Goal: Task Accomplishment & Management: Complete application form

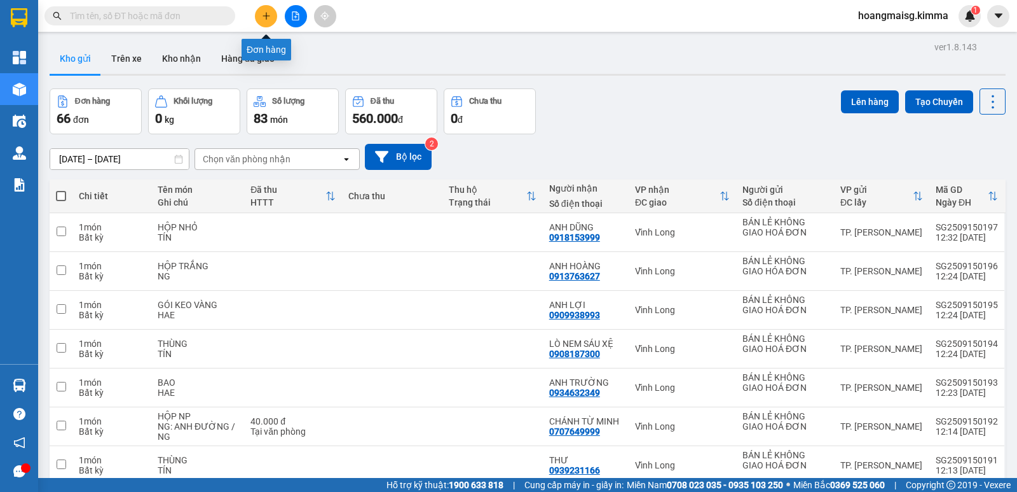
click at [266, 16] on icon "plus" at bounding box center [266, 15] width 7 height 1
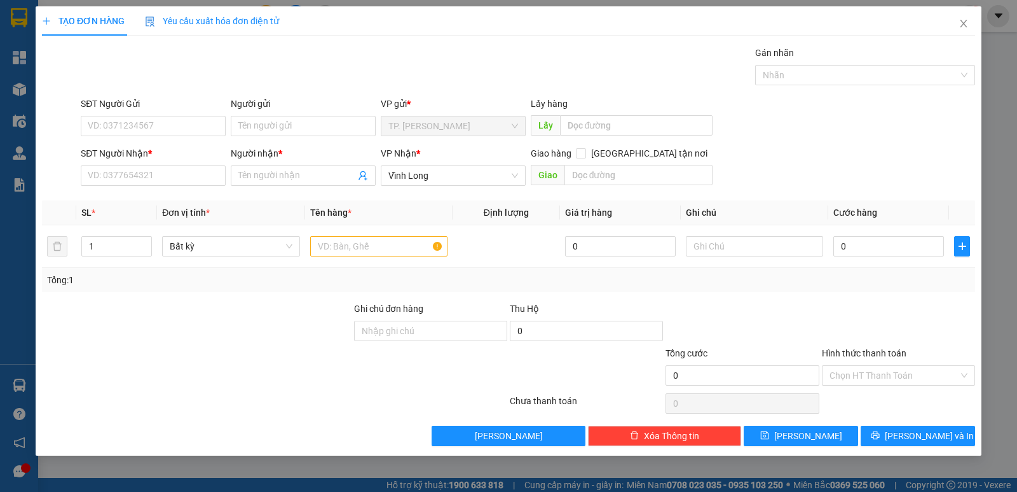
click at [114, 165] on div "SĐT Người Nhận *" at bounding box center [153, 155] width 145 height 19
click at [142, 176] on input "SĐT Người Nhận *" at bounding box center [153, 175] width 145 height 20
paste input "0363931493"
click at [173, 172] on input "0363931493" at bounding box center [153, 175] width 145 height 20
type input "0363931493"
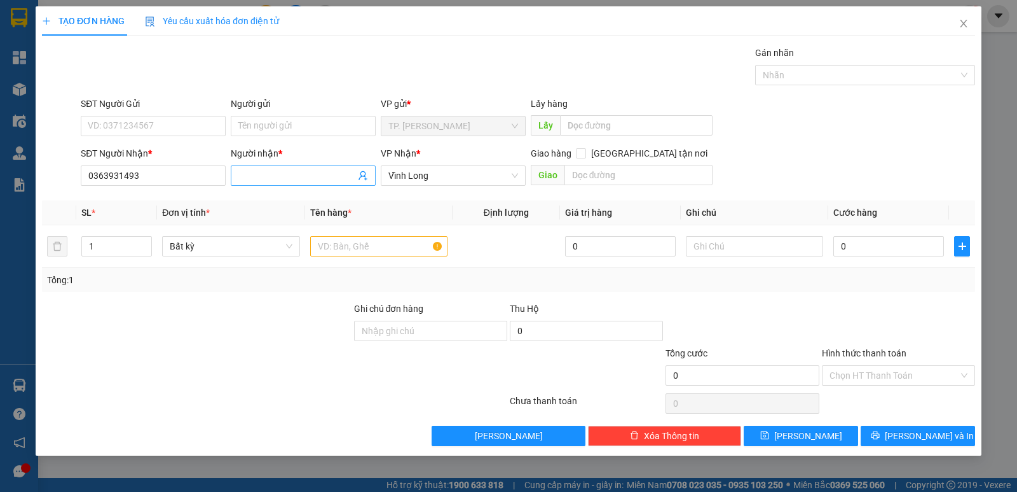
click at [265, 176] on input "Người nhận *" at bounding box center [296, 176] width 117 height 14
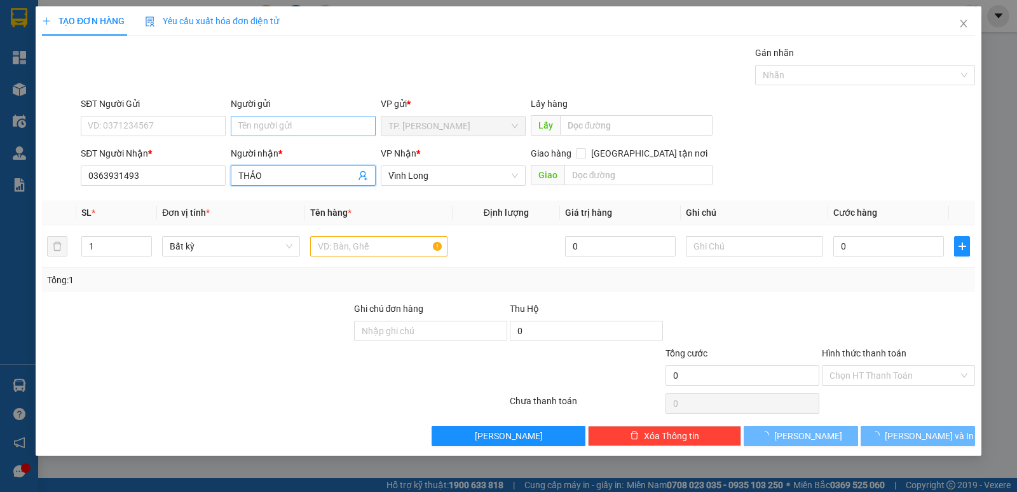
type input "THẢO"
click at [289, 118] on input "Người gửi" at bounding box center [303, 126] width 145 height 20
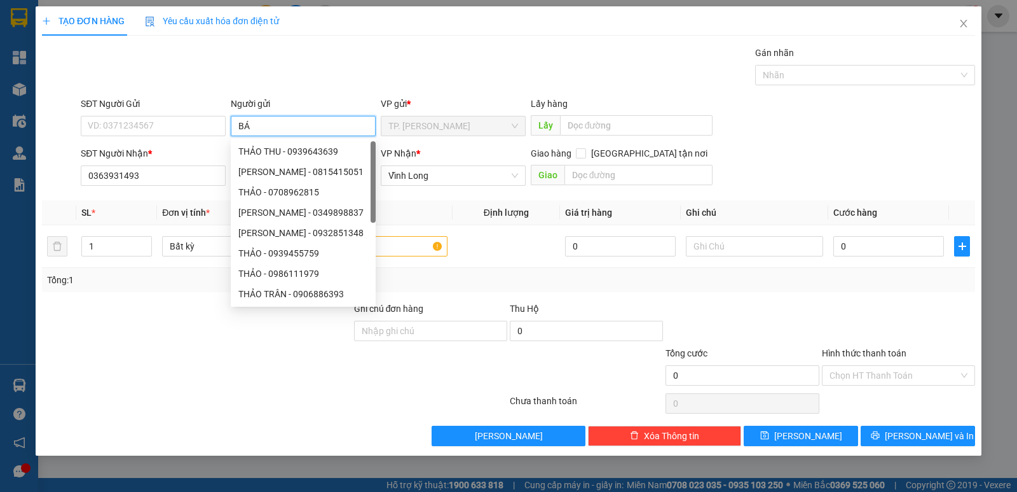
type input "BÁN"
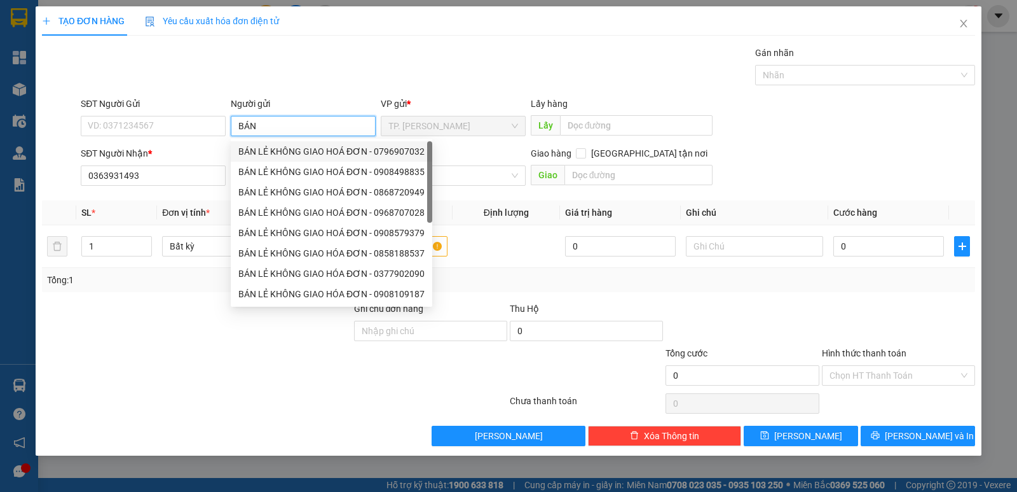
click at [282, 149] on div "BÁN LẺ KHÔNG GIAO HOÁ ĐƠN - 0796907032" at bounding box center [331, 151] width 186 height 14
type input "0796907032"
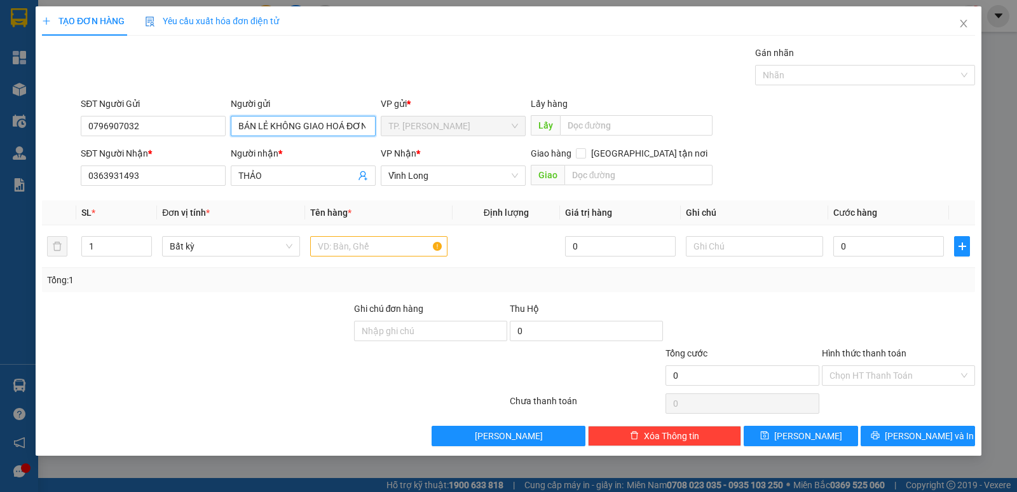
type input "BÁN LẺ KHÔNG GIAO HOÁ ĐƠN"
click at [0, 124] on div "TẠO ĐƠN HÀNG Yêu cầu xuất hóa đơn điện tử Transit Pickup Surcharge Ids Transit …" at bounding box center [508, 246] width 1017 height 492
click at [350, 245] on input "text" at bounding box center [378, 246] width 137 height 20
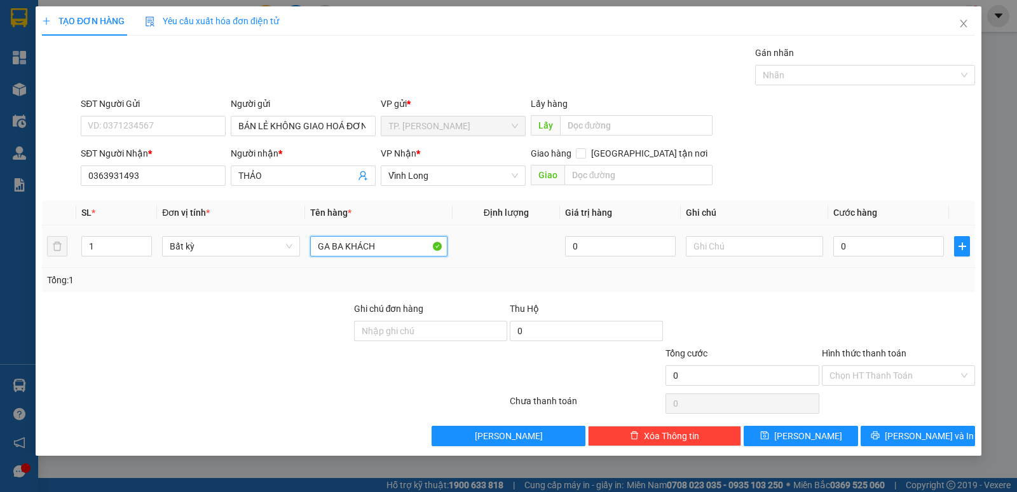
type input "GA BA KHÁCH"
type input "8"
type input "80"
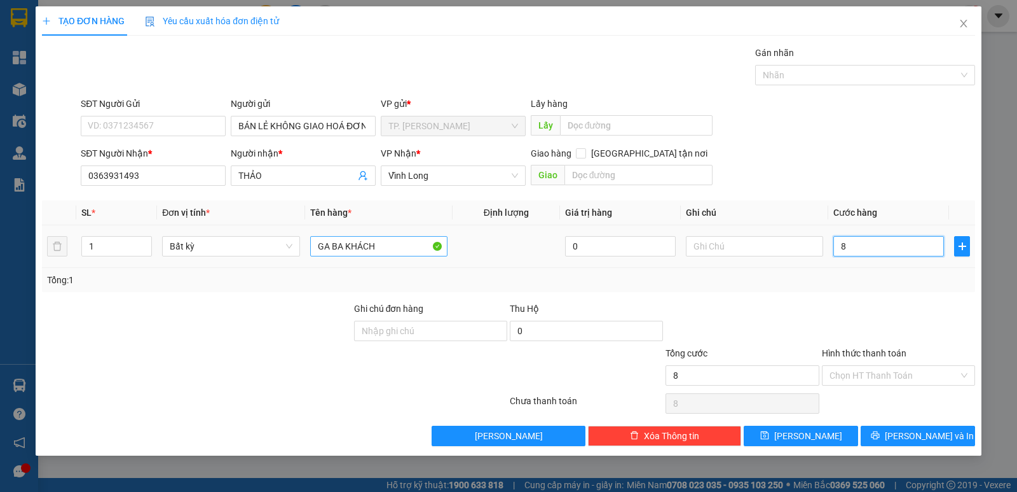
type input "80"
type input "80.000"
click at [823, 341] on div "Ghi chú đơn hàng Thu Hộ 0" at bounding box center [509, 323] width 936 height 45
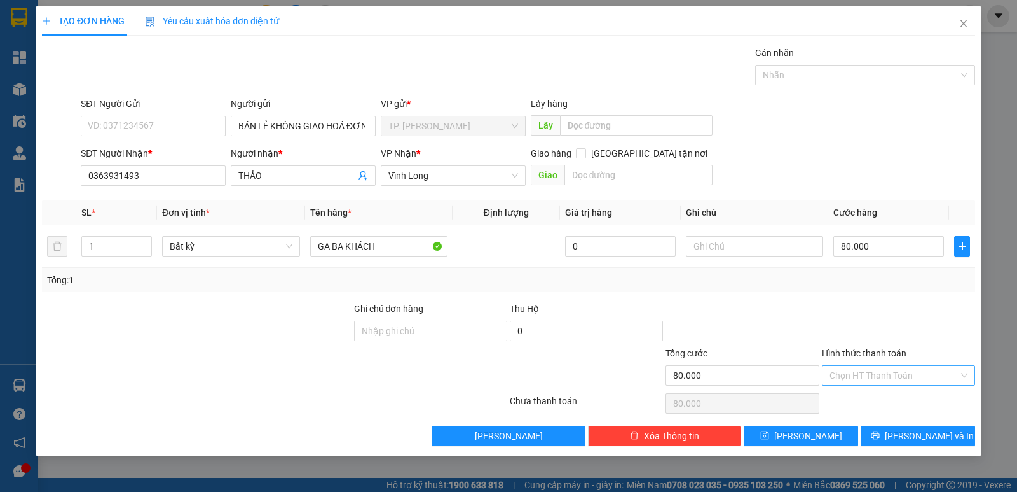
click at [846, 371] on input "Hình thức thanh toán" at bounding box center [894, 375] width 129 height 19
click at [847, 416] on div "Chuyển khoản" at bounding box center [899, 421] width 138 height 14
type input "0"
click at [917, 320] on div at bounding box center [899, 323] width 156 height 45
click at [726, 246] on input "text" at bounding box center [754, 246] width 137 height 20
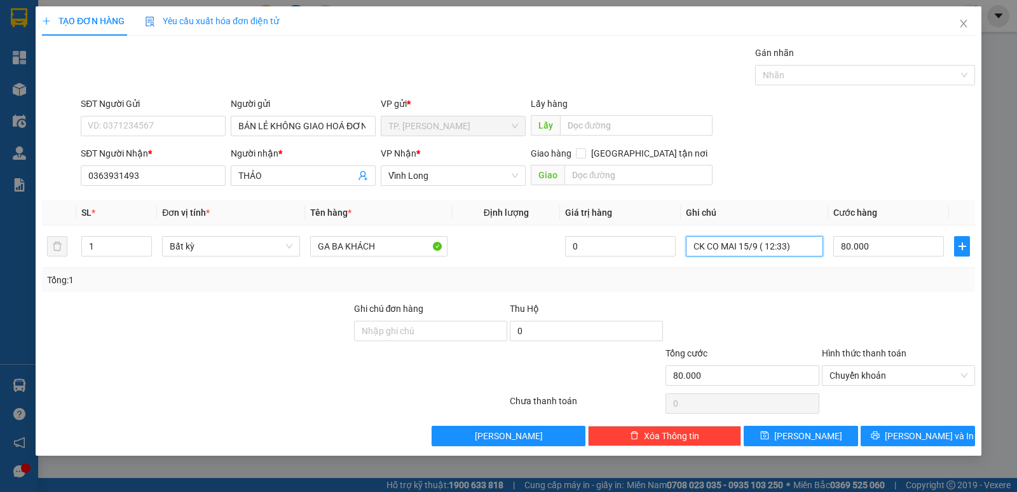
type input "CK CO MAI 15/9 ( 12:33)"
click at [810, 283] on div "Tổng: 1" at bounding box center [508, 280] width 923 height 14
click at [769, 436] on icon "save" at bounding box center [765, 434] width 9 height 9
type input "0"
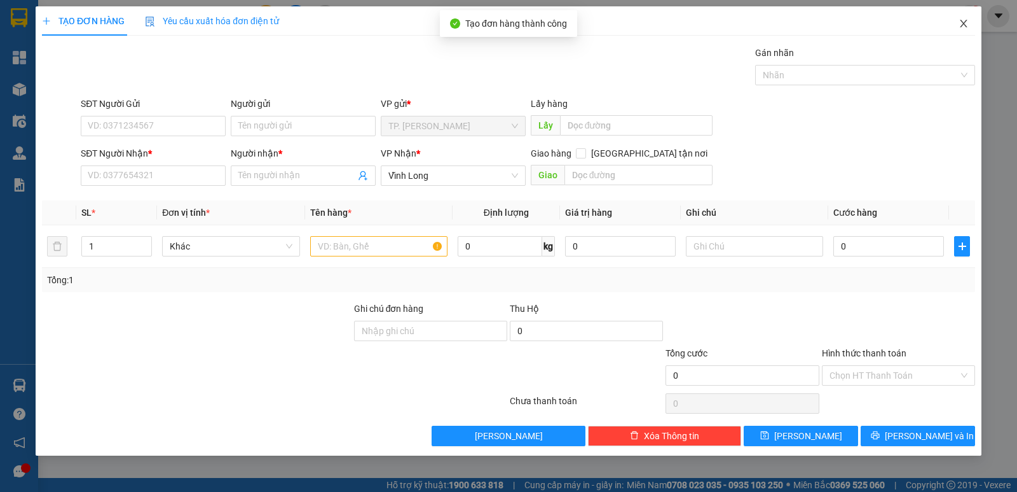
click at [977, 31] on span "Close" at bounding box center [964, 24] width 36 height 36
